Goal: Task Accomplishment & Management: Manage account settings

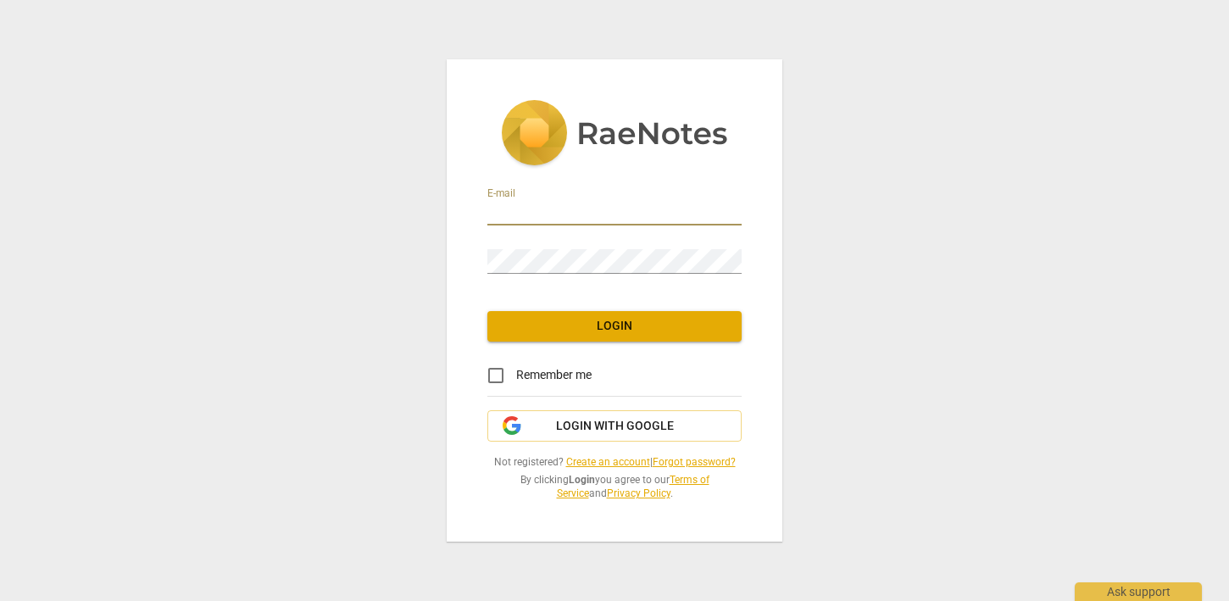
click at [554, 214] on input "email" at bounding box center [614, 213] width 254 height 25
click at [499, 385] on input "Remember me" at bounding box center [496, 375] width 41 height 41
checkbox input "true"
click at [572, 423] on span "Login with Google" at bounding box center [615, 426] width 118 height 17
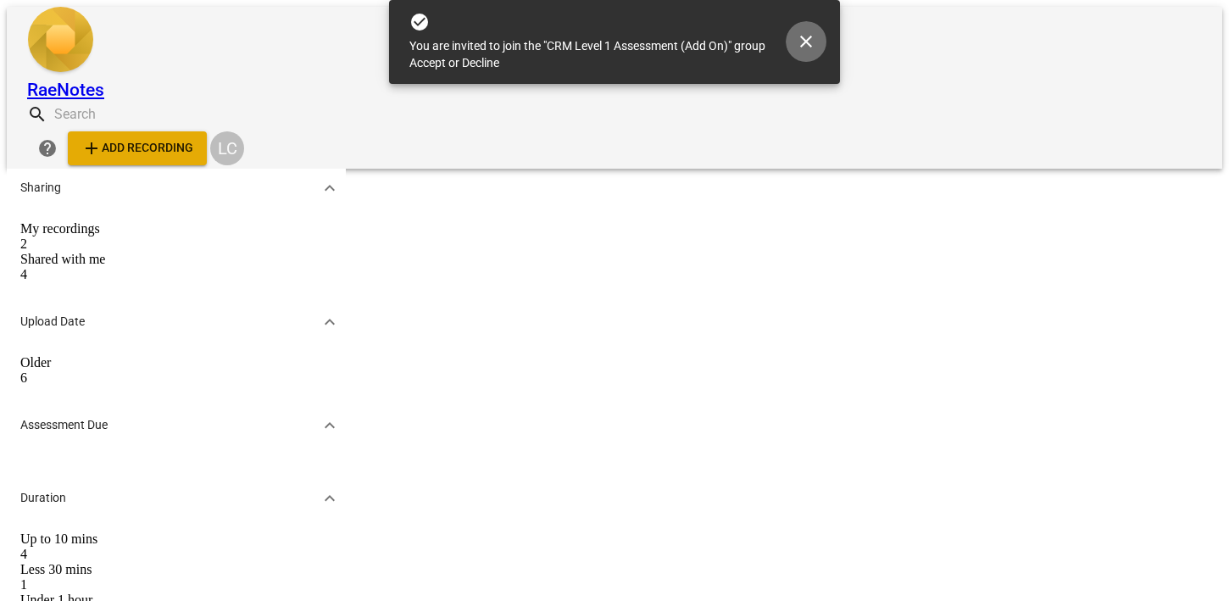
click at [816, 31] on span "close" at bounding box center [806, 41] width 20 height 20
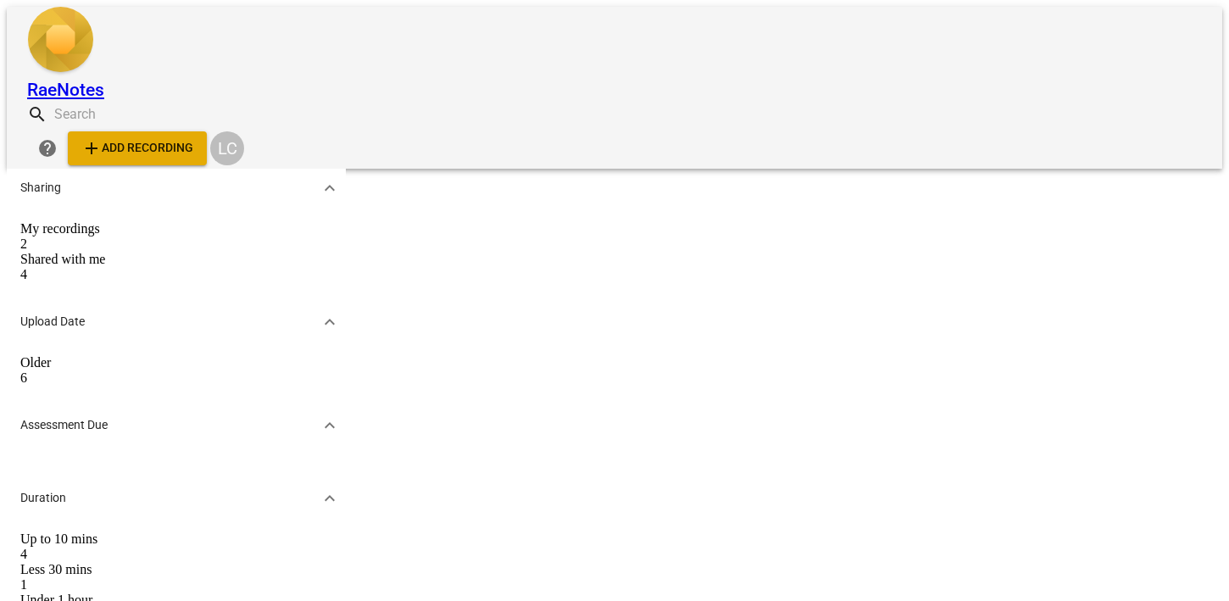
click at [200, 252] on div "Shared with me" at bounding box center [176, 259] width 312 height 15
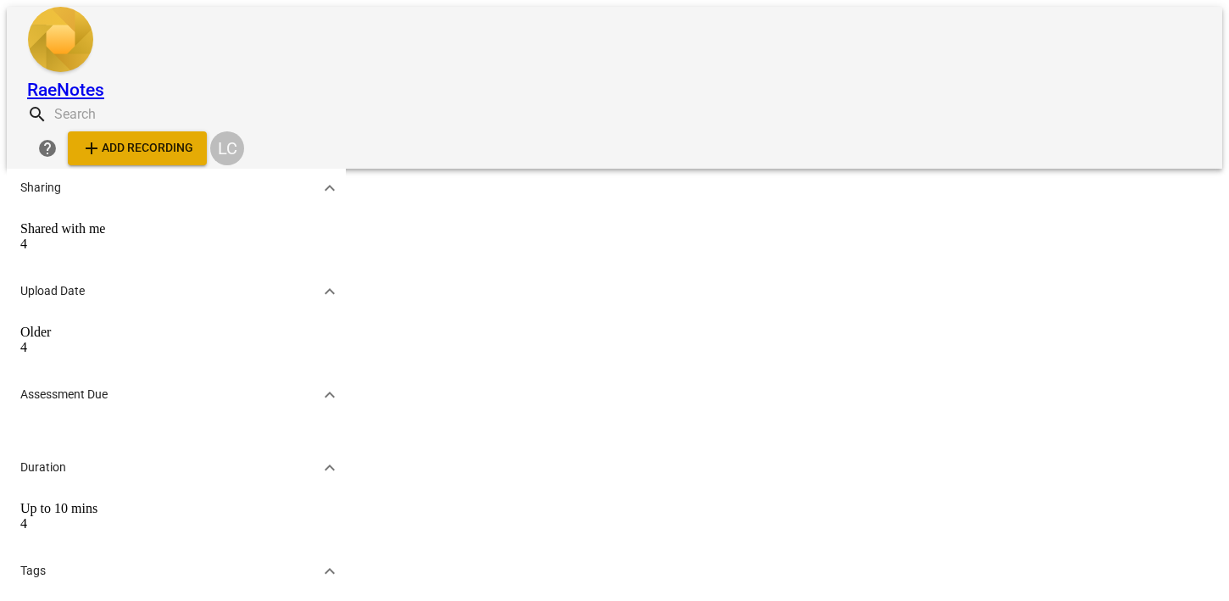
scroll to position [128, 0]
click at [114, 600] on div "ICF Updated 2019" at bounding box center [176, 611] width 312 height 15
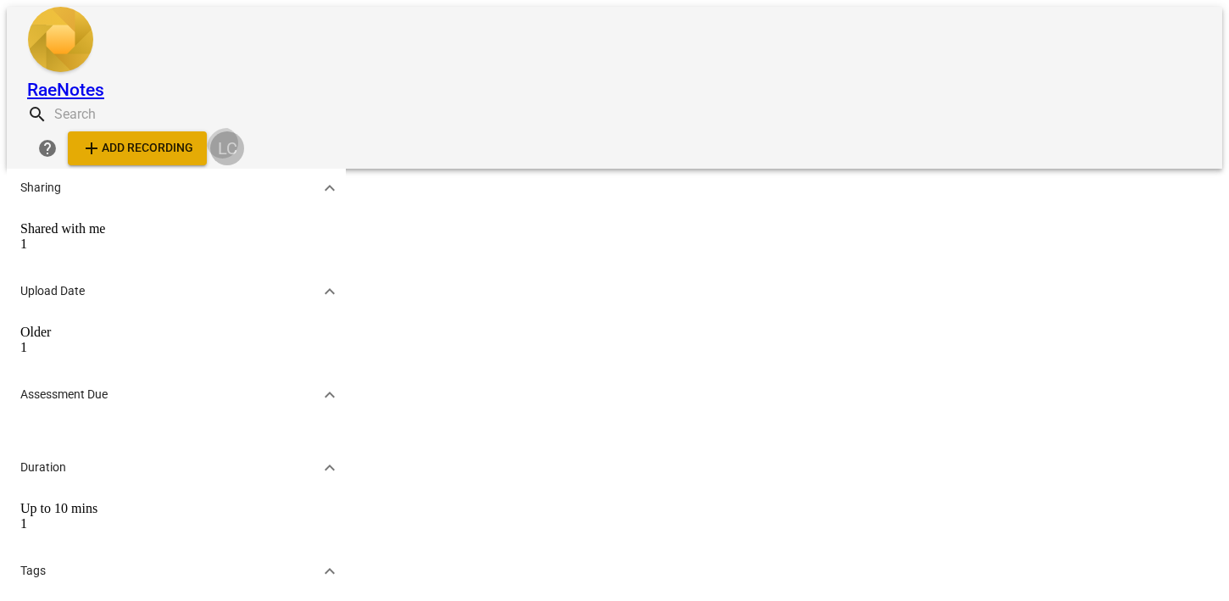
click at [244, 131] on div "LC" at bounding box center [227, 148] width 34 height 34
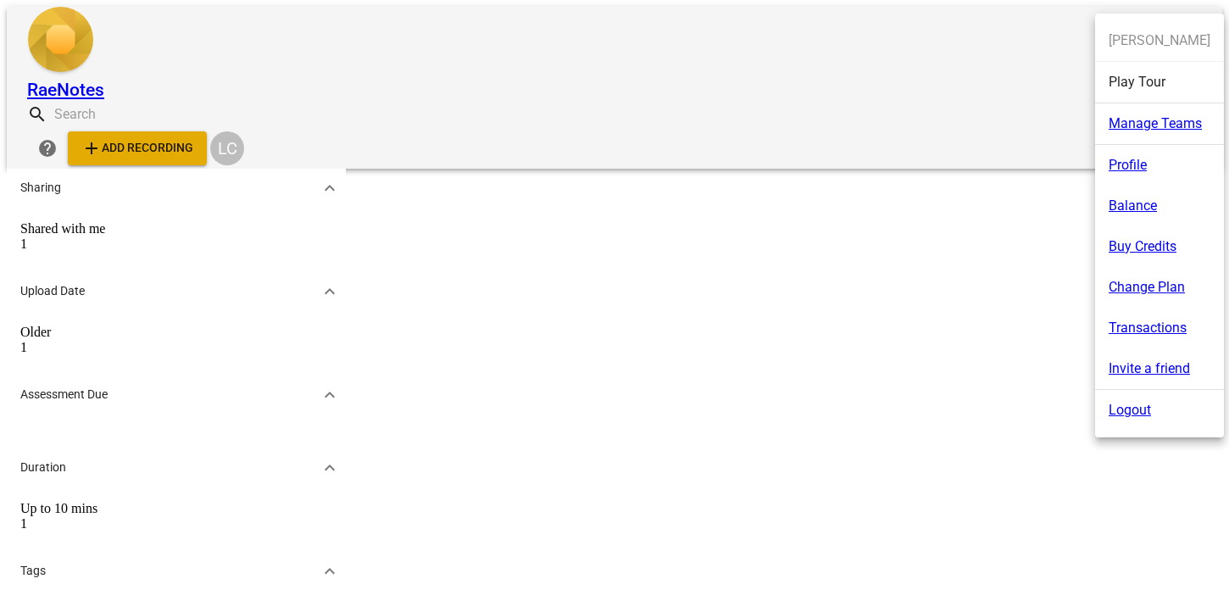
click at [1155, 209] on li "Balance" at bounding box center [1159, 206] width 129 height 41
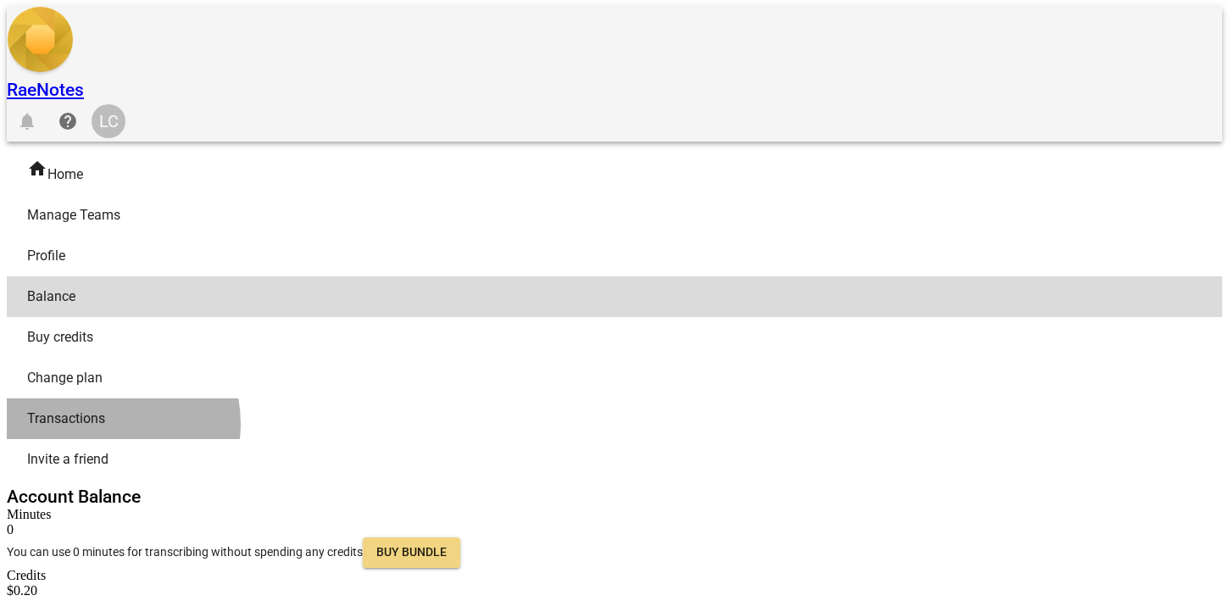
click at [120, 409] on span "Transactions" at bounding box center [607, 419] width 1161 height 20
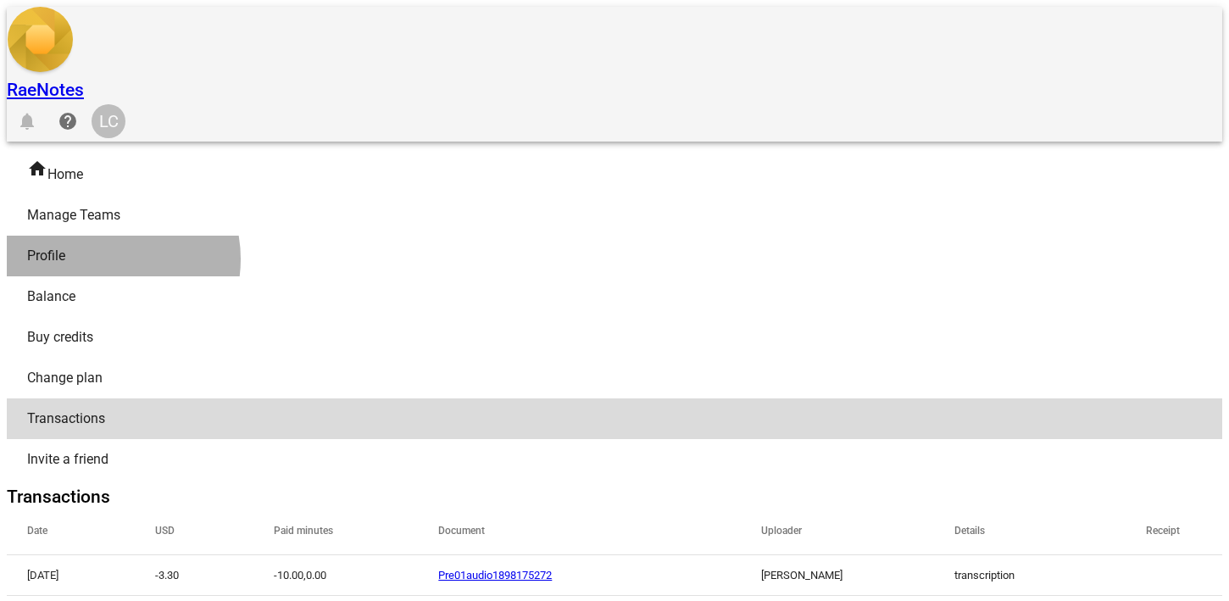
click at [111, 246] on span "Profile" at bounding box center [607, 256] width 1161 height 20
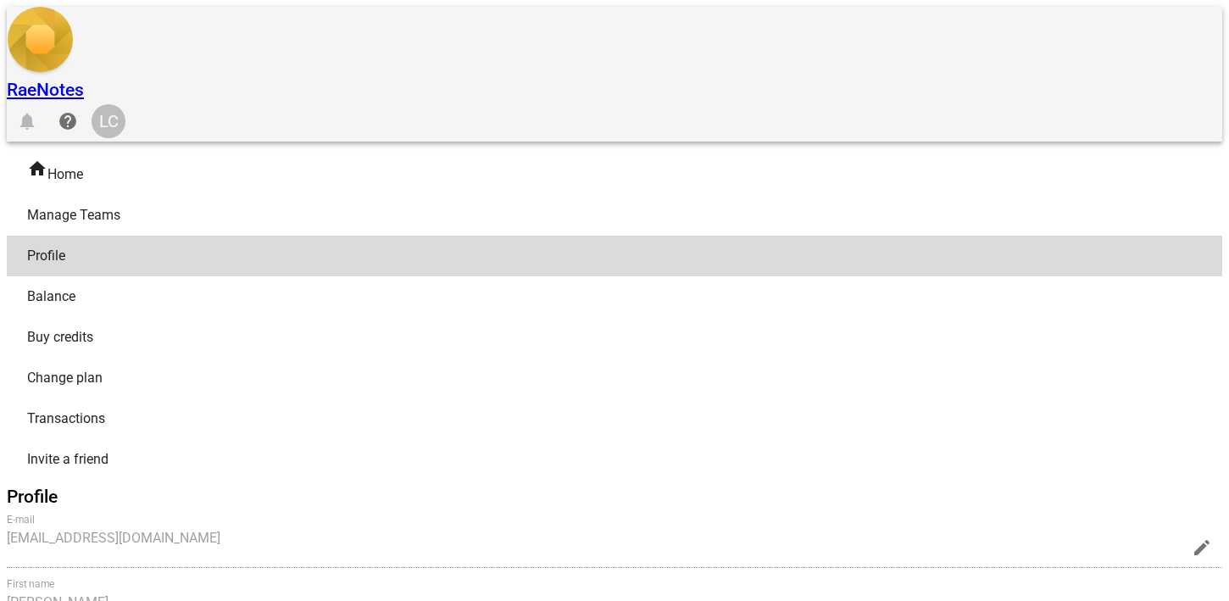
radio input "false"
click at [114, 205] on span "Manage Teams" at bounding box center [607, 215] width 1161 height 20
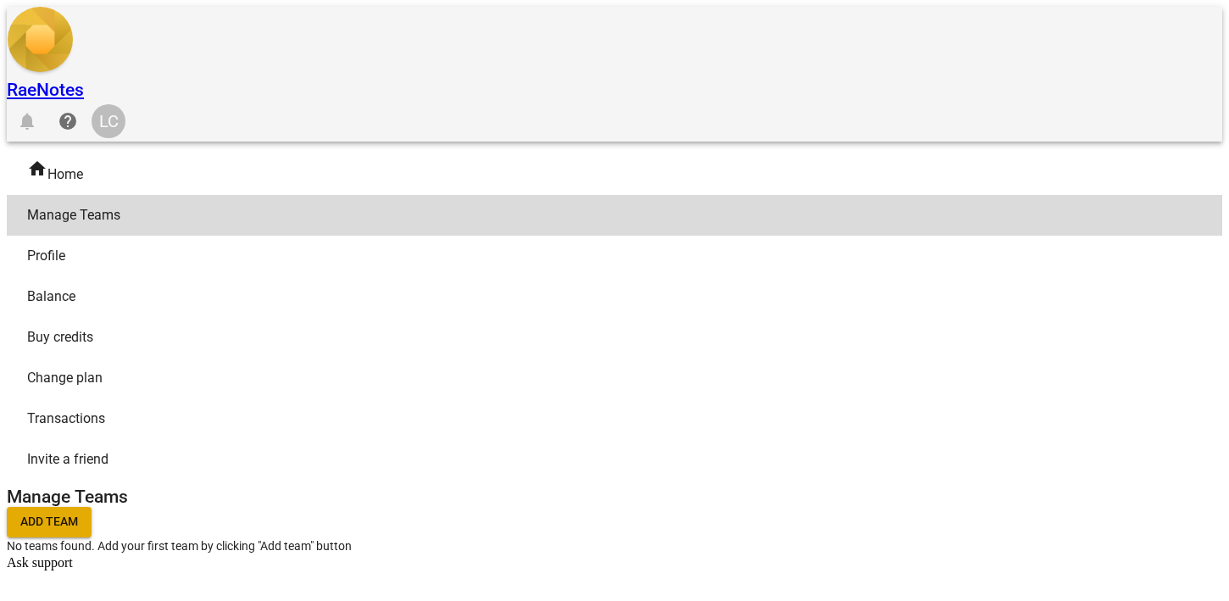
click at [111, 246] on span "Profile" at bounding box center [607, 256] width 1161 height 20
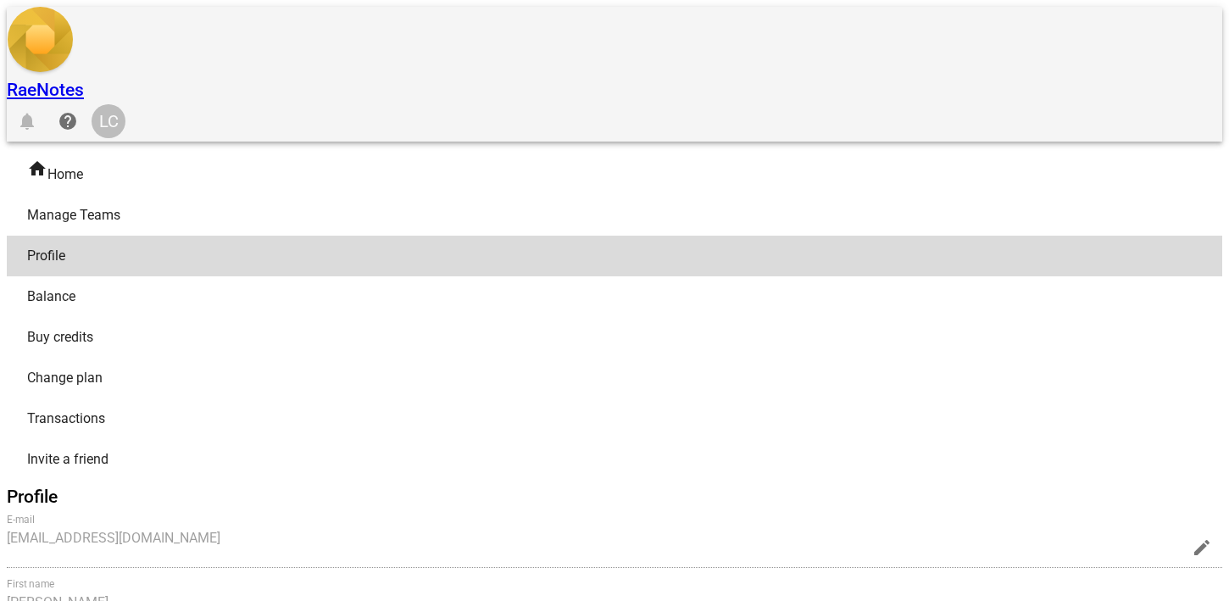
radio input "false"
click at [111, 287] on span "Balance" at bounding box center [607, 297] width 1161 height 20
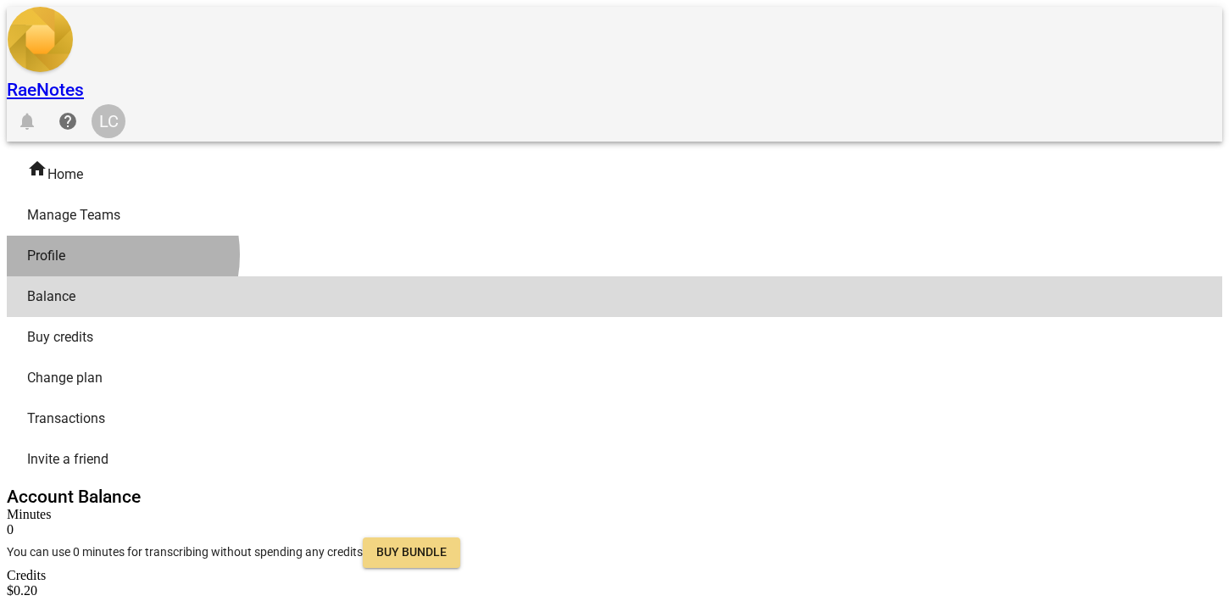
click at [120, 246] on span "Profile" at bounding box center [607, 256] width 1161 height 20
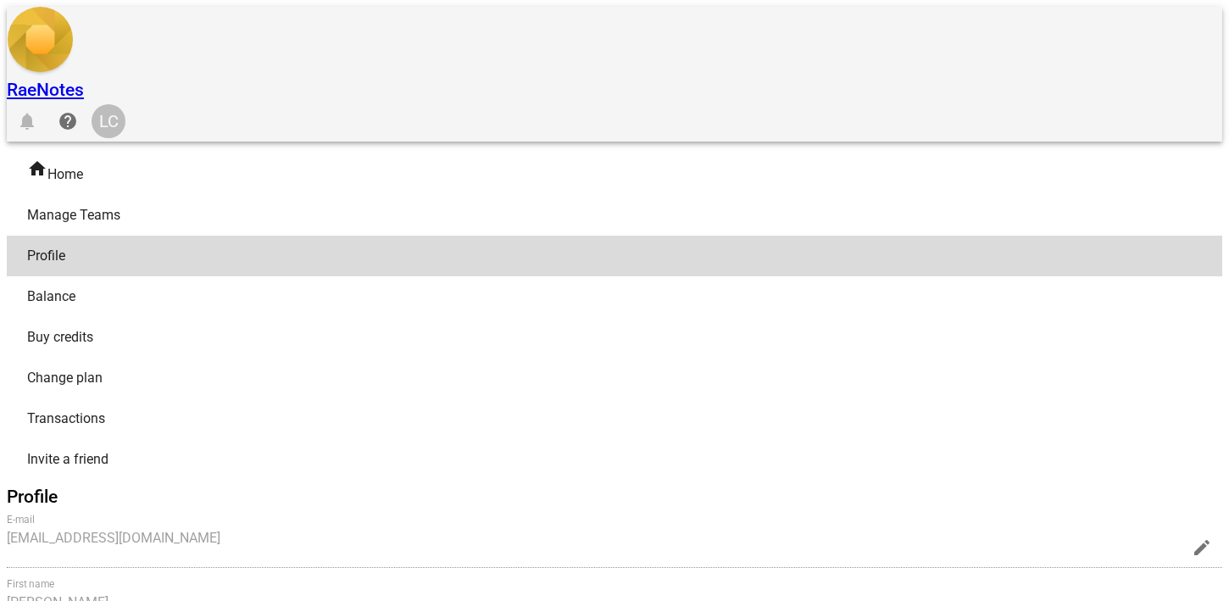
radio input "false"
click at [404, 292] on div at bounding box center [614, 300] width 1229 height 601
click at [100, 327] on span "Buy credits" at bounding box center [607, 337] width 1161 height 20
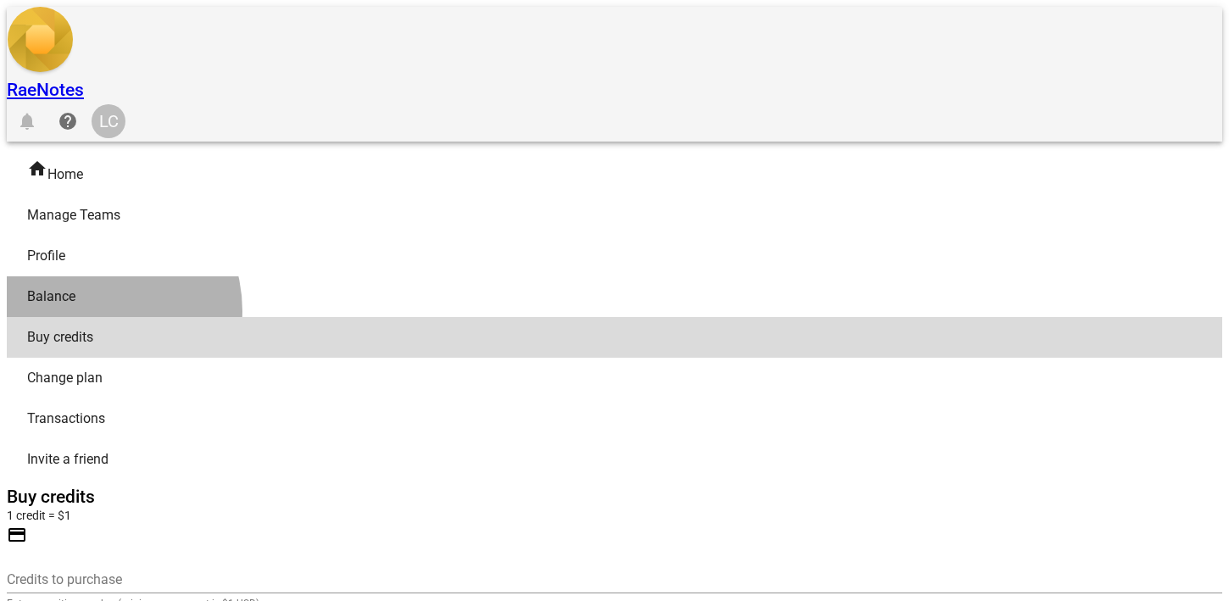
click at [101, 276] on link "Balance" at bounding box center [615, 296] width 1216 height 41
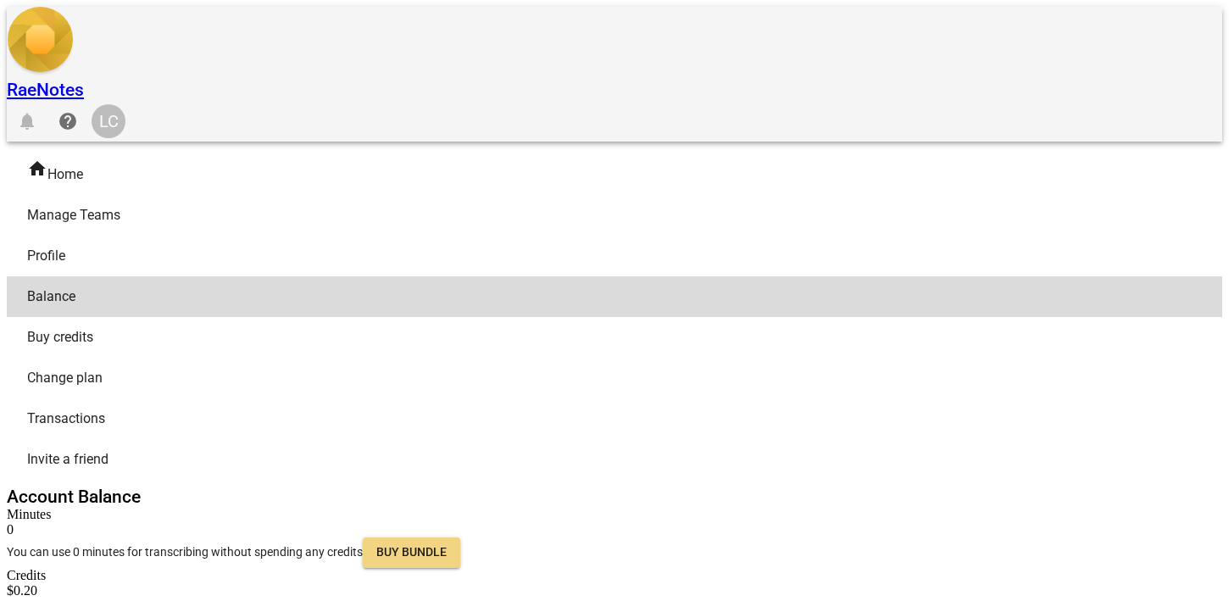
click at [96, 246] on span "Profile" at bounding box center [607, 256] width 1161 height 20
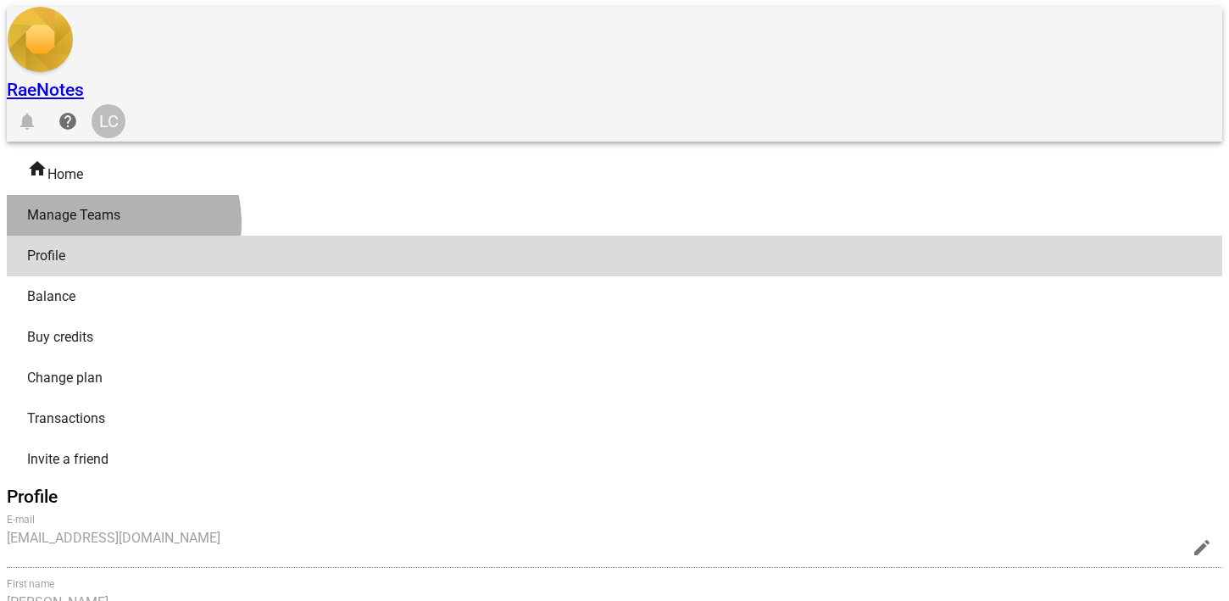
click at [107, 205] on span "Manage Teams" at bounding box center [607, 215] width 1161 height 20
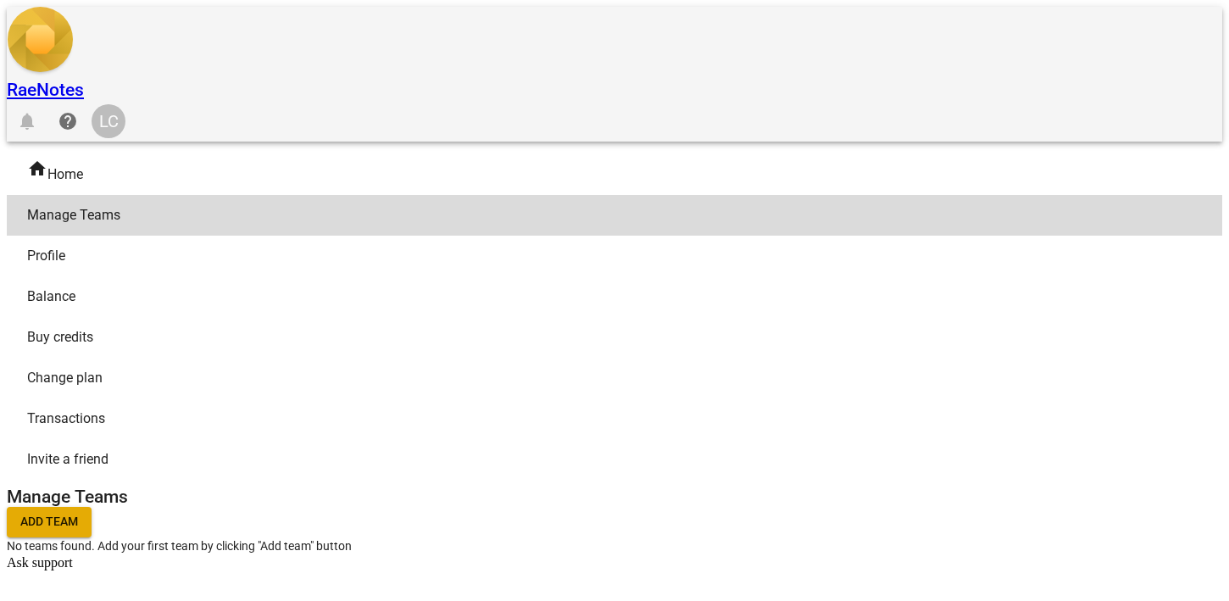
click at [112, 159] on div "home Home" at bounding box center [607, 172] width 1161 height 26
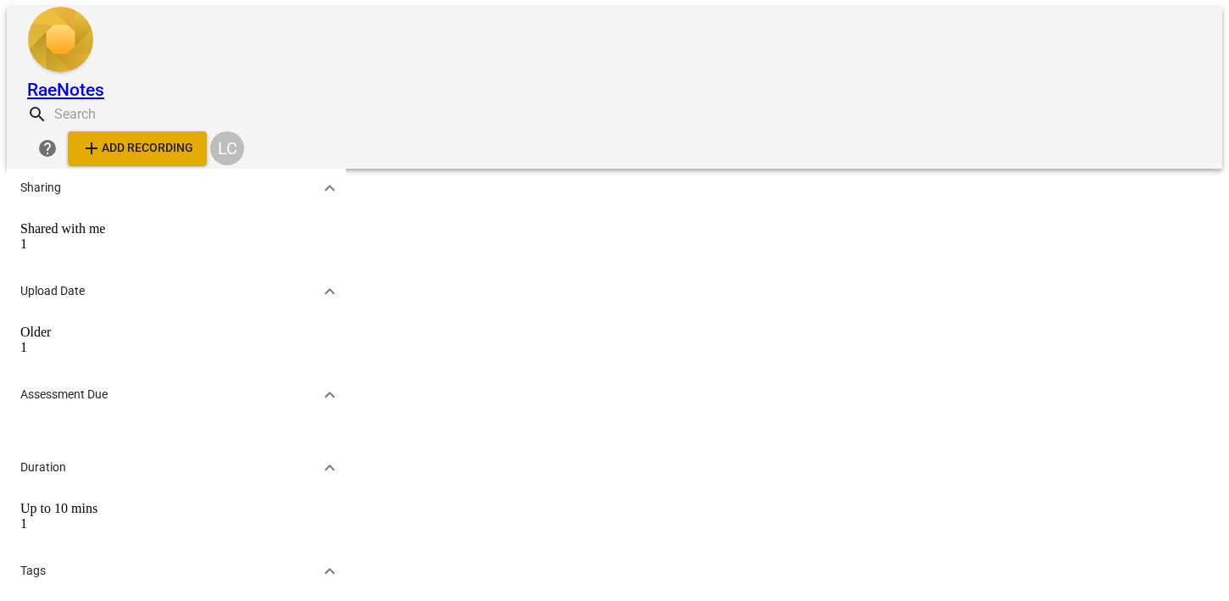
click at [320, 458] on span "expand_more" at bounding box center [330, 468] width 20 height 20
click at [48, 14] on img at bounding box center [60, 42] width 67 height 70
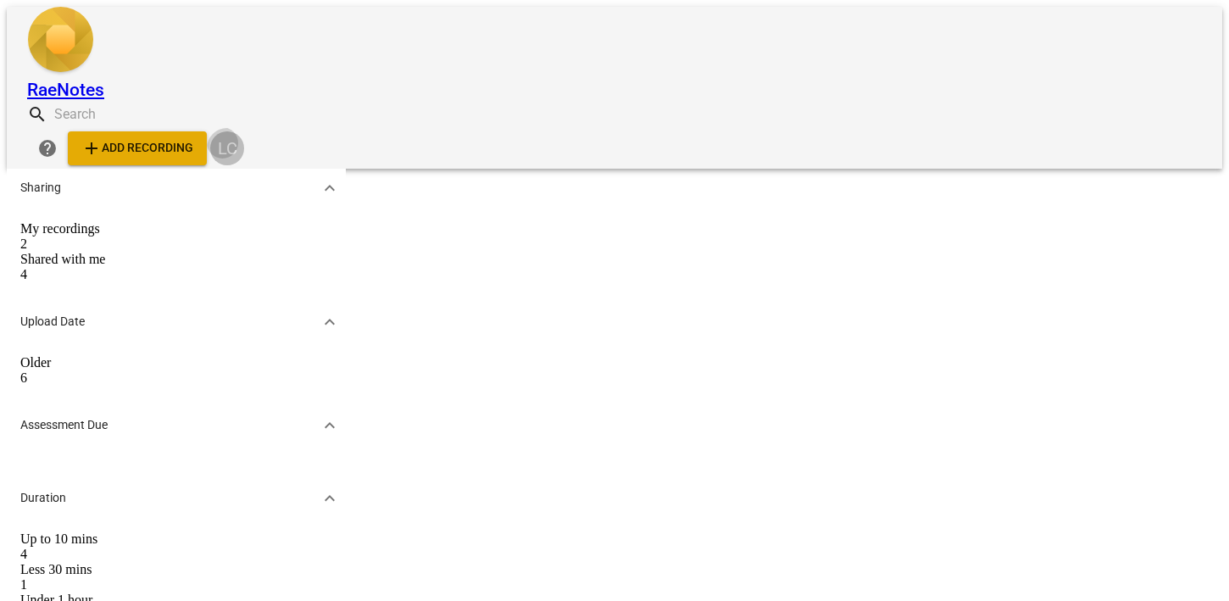
click at [244, 131] on div "LC" at bounding box center [227, 148] width 34 height 34
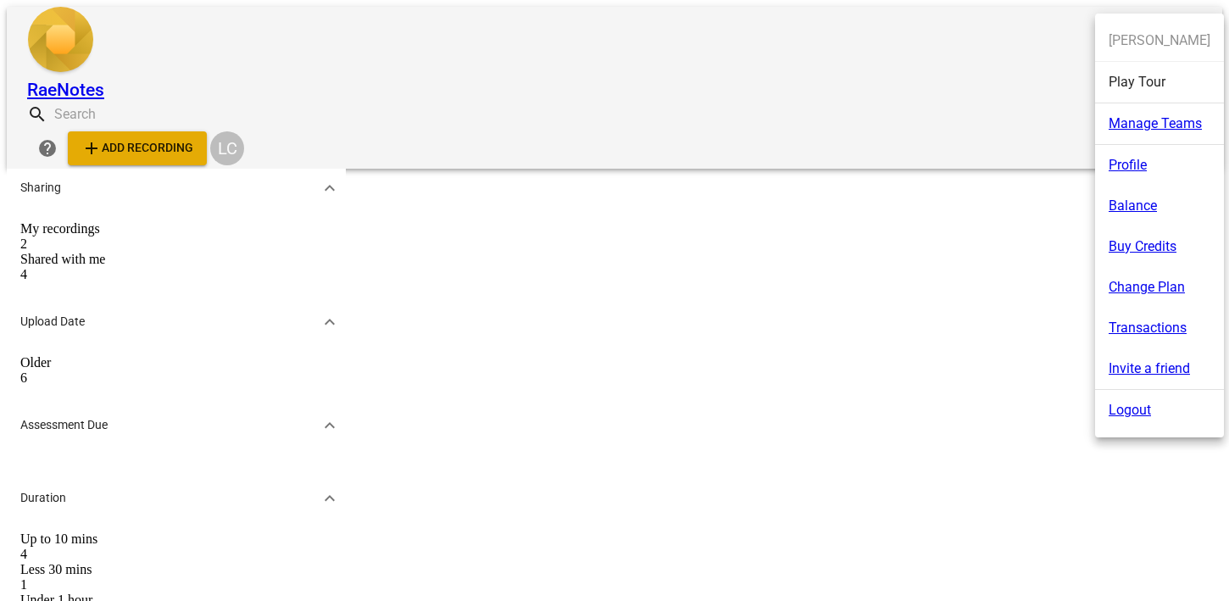
click at [1144, 407] on li "Logout" at bounding box center [1159, 410] width 129 height 41
